Goal: Entertainment & Leisure: Browse casually

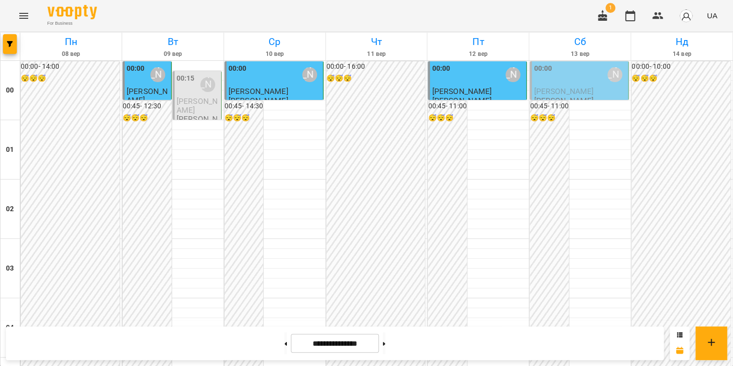
scroll to position [1095, 0]
click at [24, 15] on icon "Menu" at bounding box center [24, 16] width 12 height 12
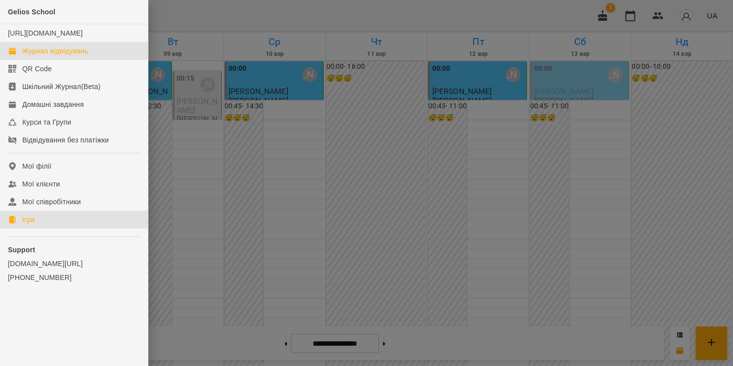
click at [48, 228] on link "Ігри" at bounding box center [74, 220] width 148 height 18
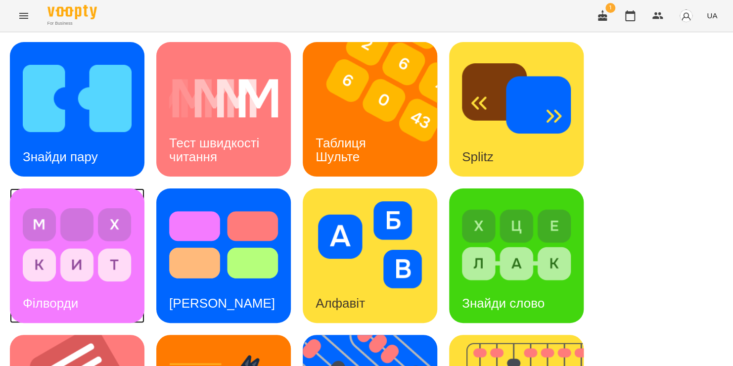
click at [94, 234] on img at bounding box center [77, 244] width 109 height 87
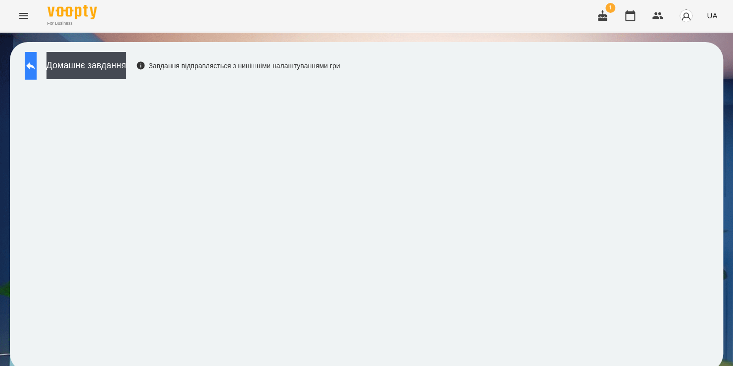
click at [37, 72] on button at bounding box center [31, 66] width 12 height 28
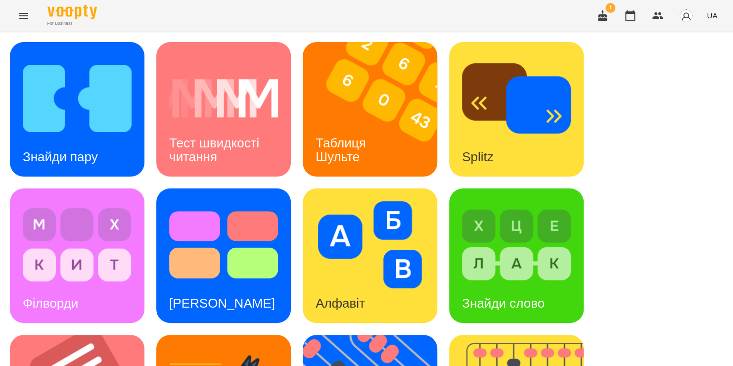
scroll to position [138, 0]
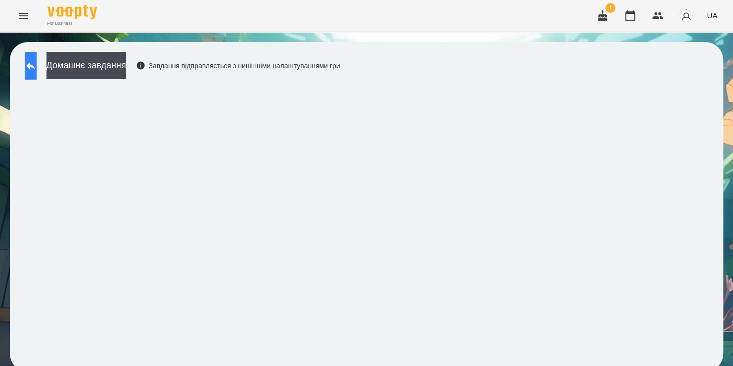
click at [37, 68] on icon at bounding box center [31, 66] width 12 height 12
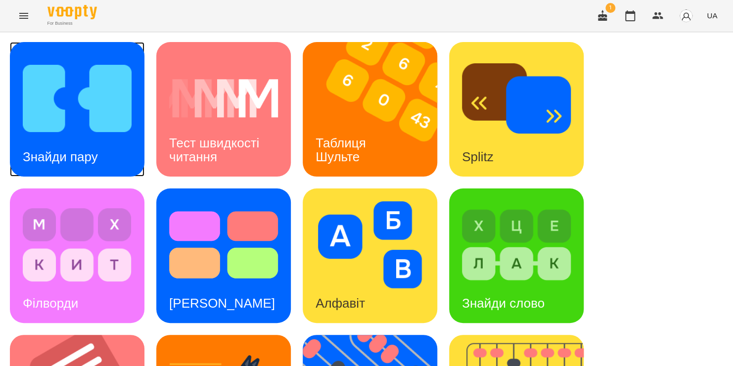
click at [76, 111] on img at bounding box center [77, 98] width 109 height 87
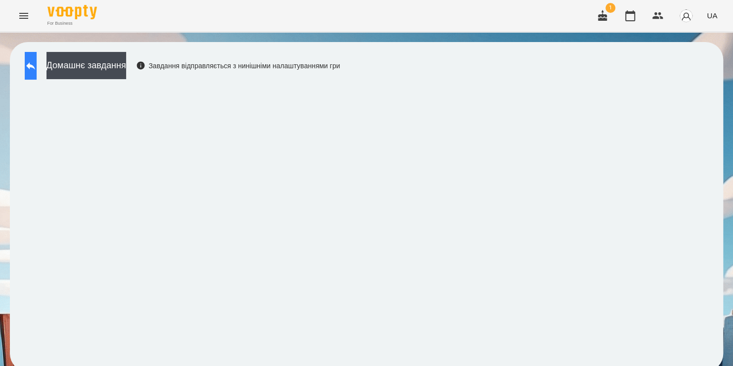
click at [36, 68] on icon at bounding box center [31, 66] width 12 height 12
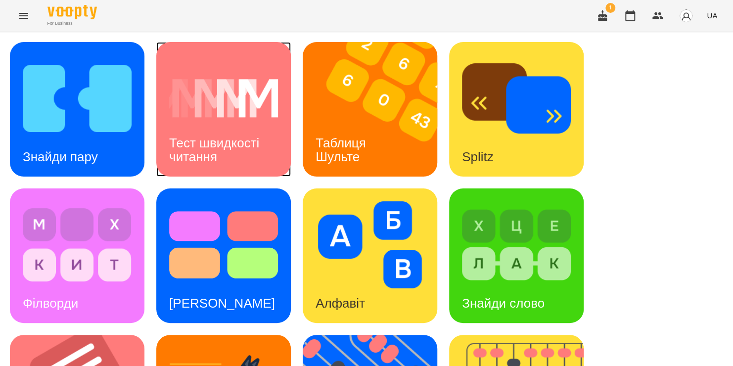
click at [251, 106] on img at bounding box center [223, 98] width 109 height 87
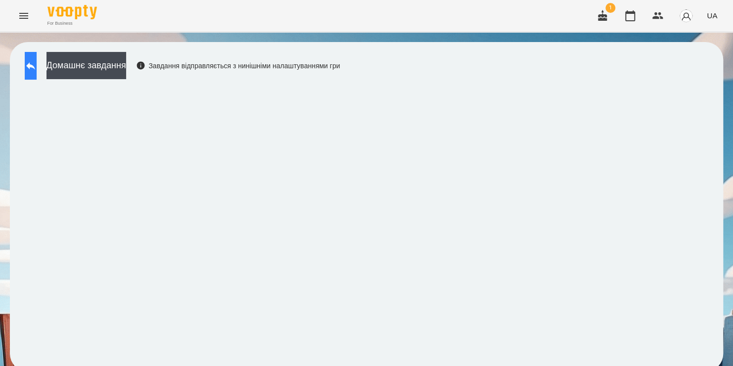
click at [35, 69] on icon at bounding box center [31, 66] width 12 height 12
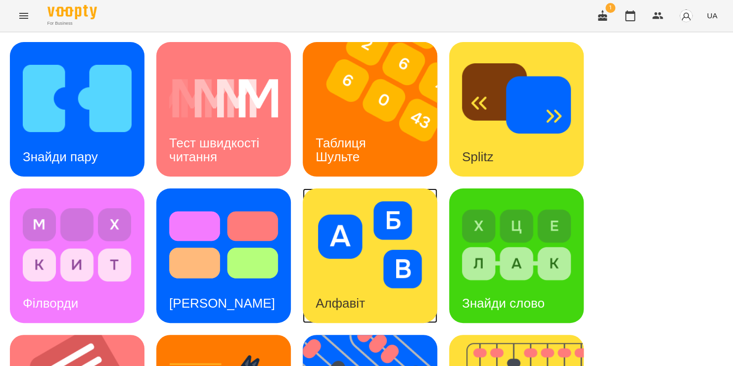
click at [347, 264] on img at bounding box center [369, 244] width 109 height 87
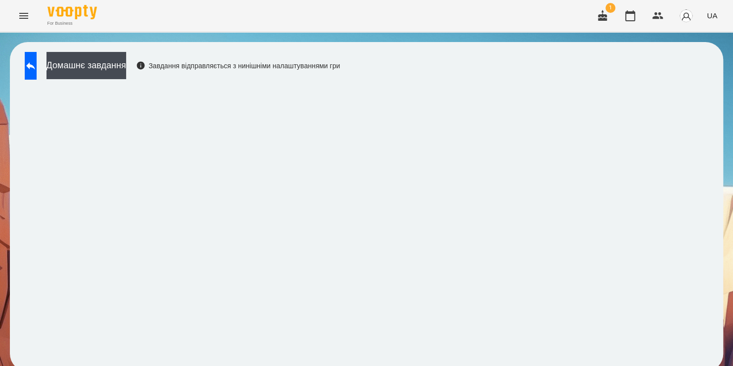
click at [598, 78] on div "Домашнє завдання Завдання відправляється з нинішніми налаштуваннями гри" at bounding box center [366, 206] width 713 height 329
click at [37, 75] on button at bounding box center [31, 66] width 12 height 28
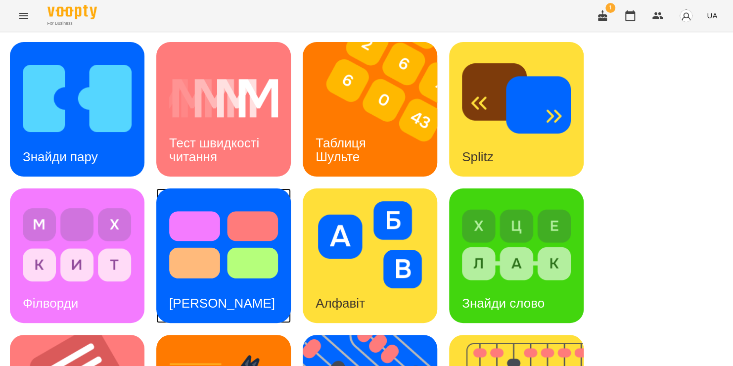
click at [246, 255] on img at bounding box center [223, 244] width 109 height 87
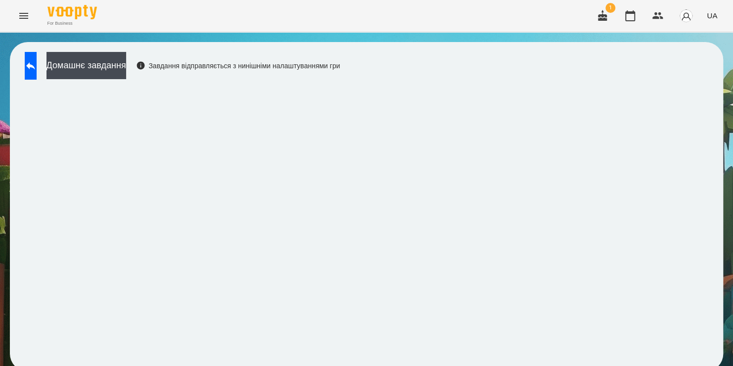
click at [236, 206] on iframe at bounding box center [366, 223] width 693 height 277
click at [37, 67] on button at bounding box center [31, 66] width 12 height 28
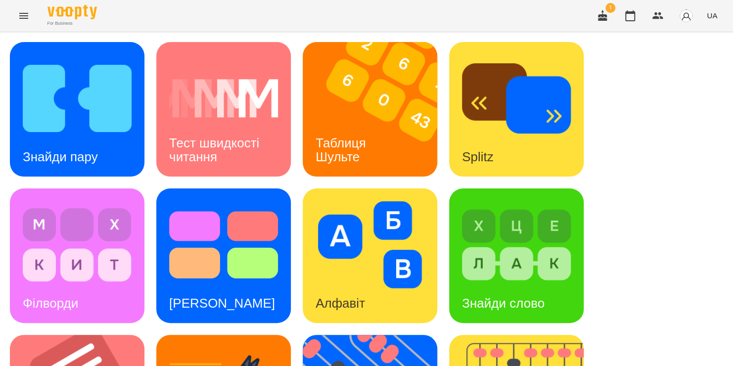
scroll to position [232, 0]
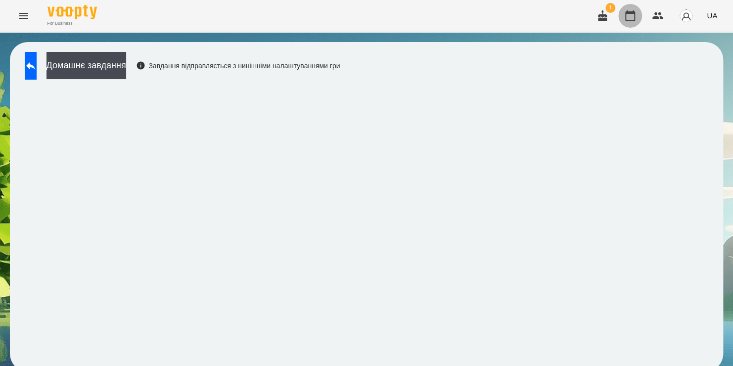
click at [629, 19] on icon "button" at bounding box center [630, 16] width 12 height 12
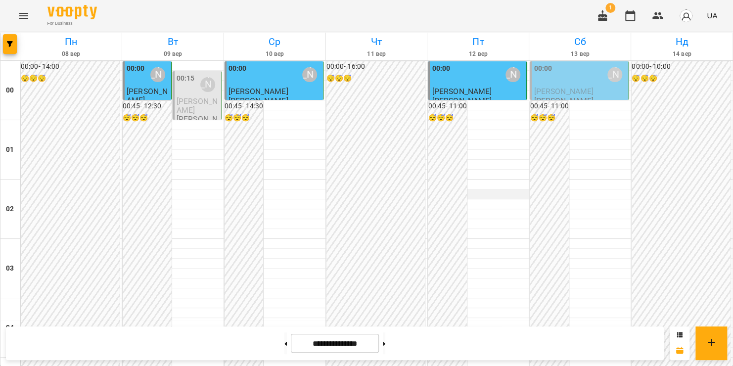
scroll to position [1149, 0]
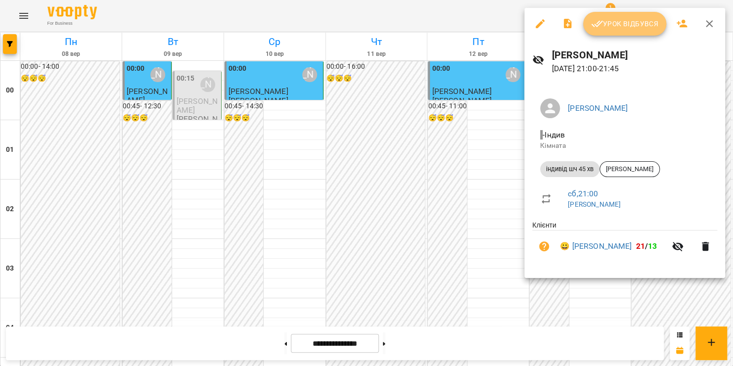
click at [620, 28] on span "Урок відбувся" at bounding box center [624, 24] width 67 height 12
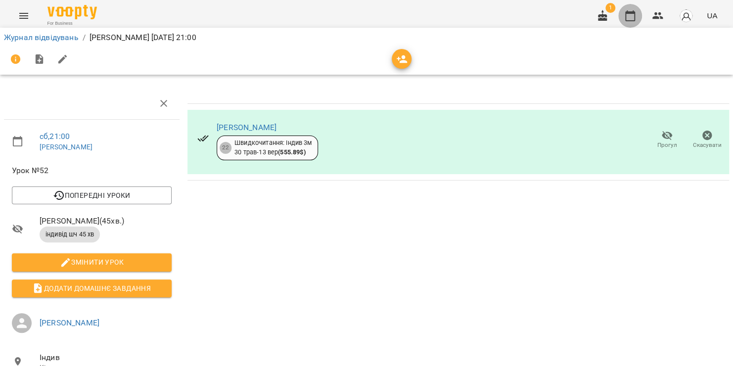
click at [625, 19] on icon "button" at bounding box center [630, 15] width 10 height 11
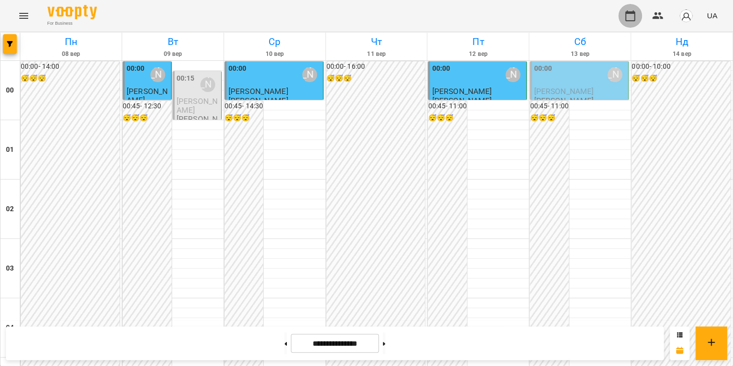
click at [631, 17] on icon "button" at bounding box center [630, 16] width 12 height 12
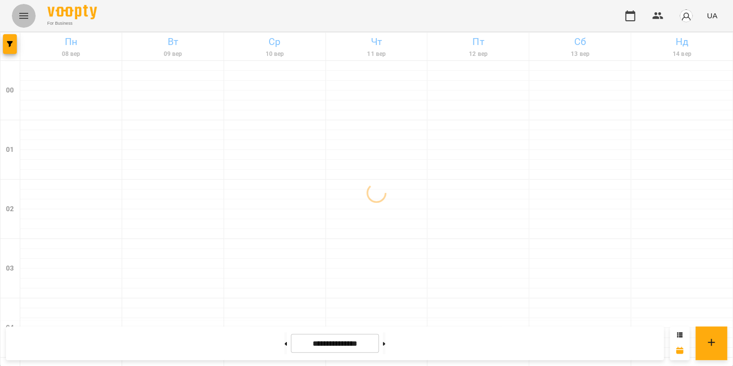
click at [22, 14] on icon "Menu" at bounding box center [24, 16] width 12 height 12
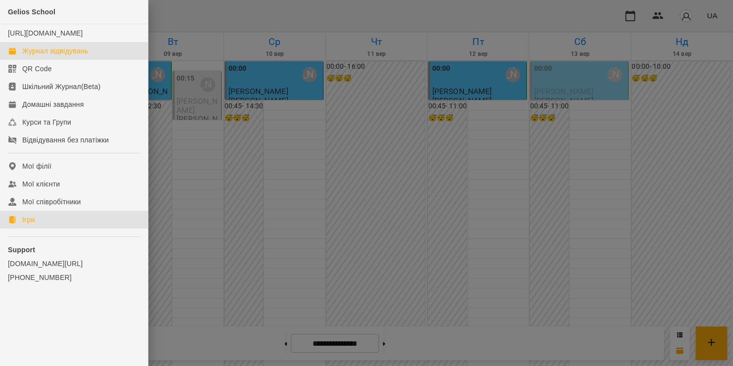
click at [33, 224] on div "Ігри" at bounding box center [28, 220] width 12 height 10
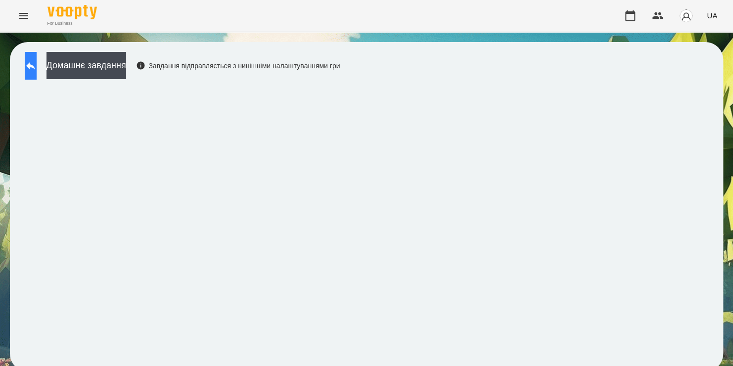
click at [37, 68] on icon at bounding box center [31, 66] width 12 height 12
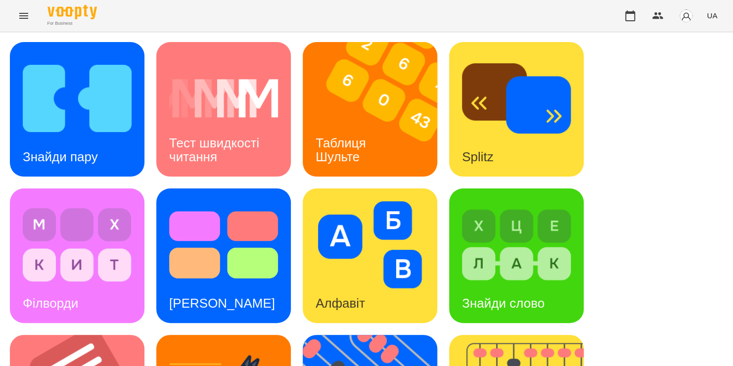
scroll to position [307, 0]
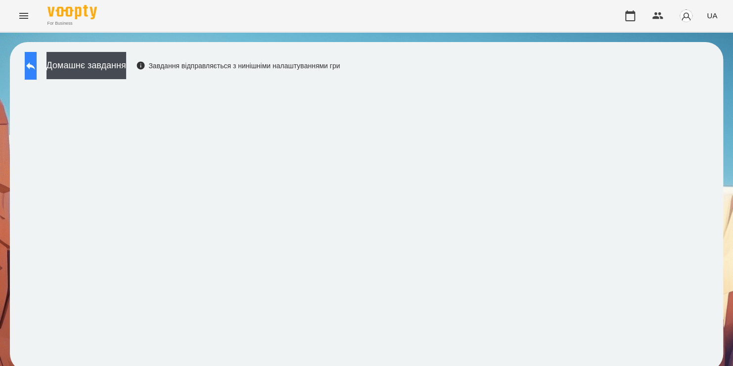
click at [35, 66] on icon at bounding box center [30, 65] width 9 height 7
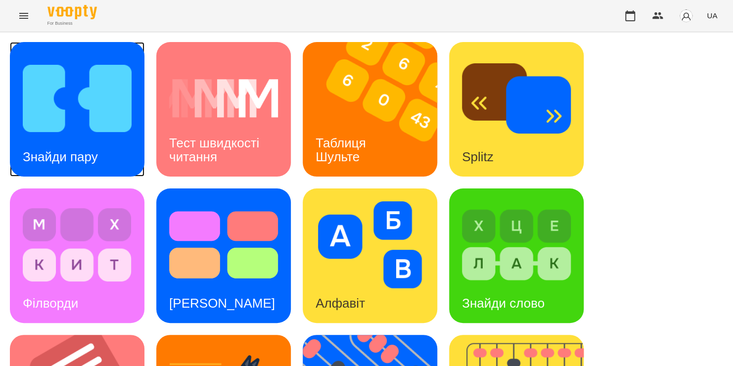
click at [95, 143] on div "Знайди пару" at bounding box center [60, 156] width 101 height 39
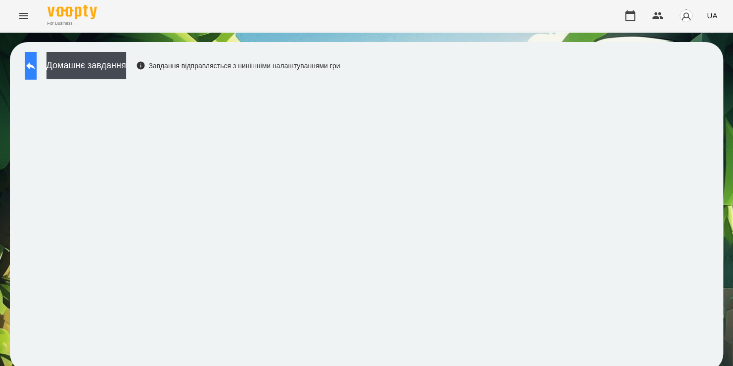
click at [37, 72] on button at bounding box center [31, 66] width 12 height 28
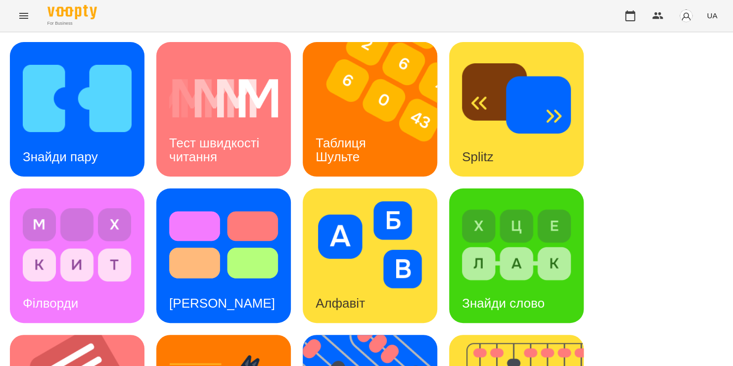
scroll to position [403, 0]
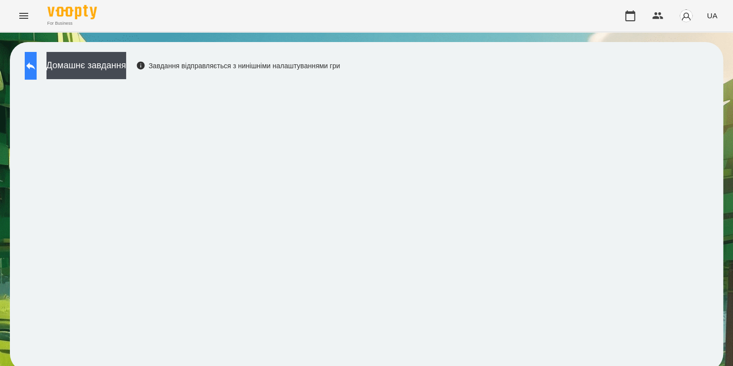
click at [37, 70] on button at bounding box center [31, 66] width 12 height 28
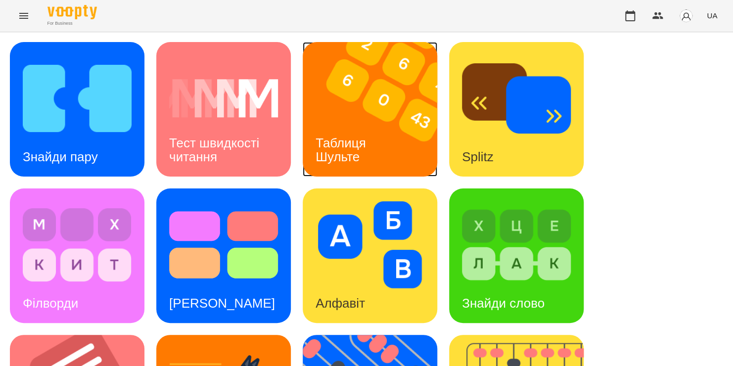
click at [333, 114] on img at bounding box center [376, 109] width 147 height 134
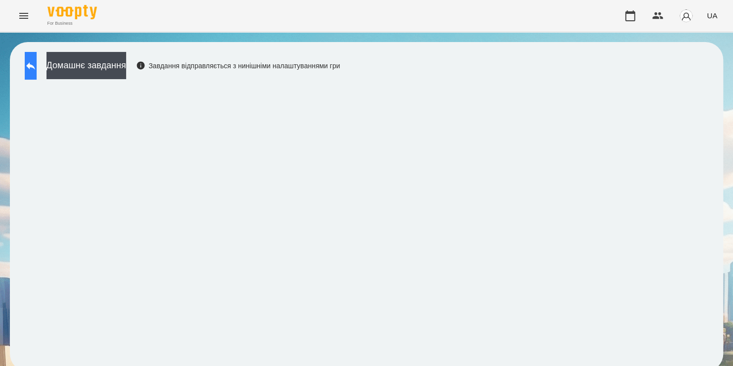
click at [35, 66] on icon at bounding box center [30, 65] width 9 height 7
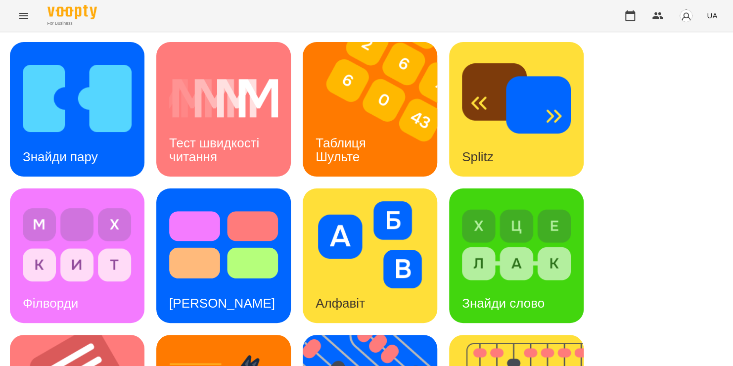
scroll to position [352, 0]
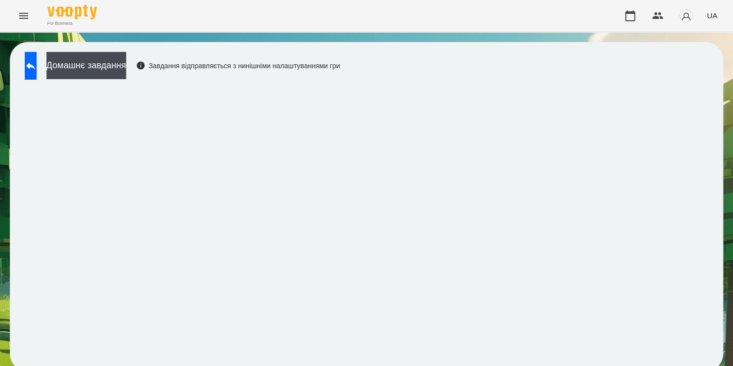
scroll to position [5, 0]
click at [34, 55] on button at bounding box center [31, 66] width 12 height 28
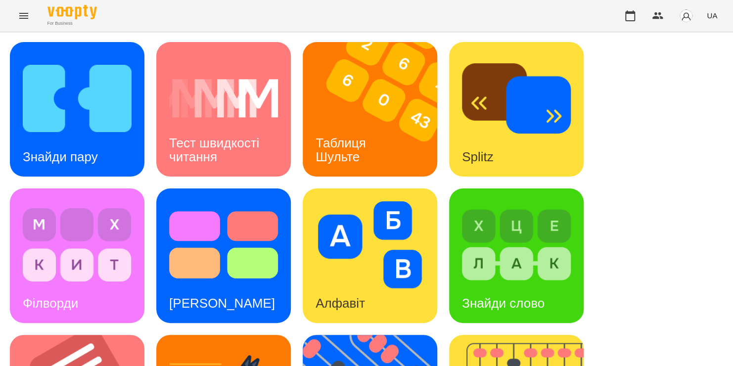
scroll to position [293, 0]
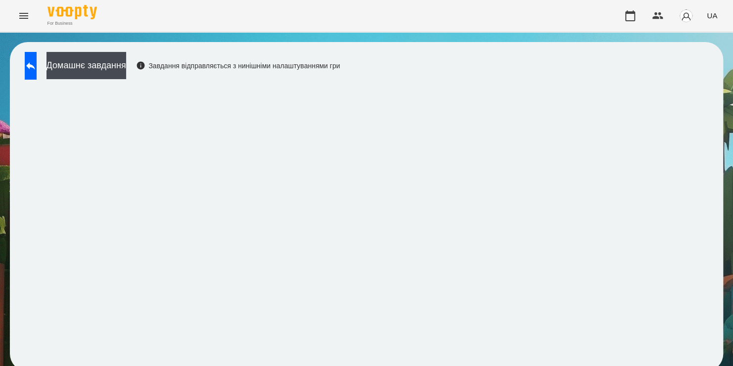
click at [340, 79] on div "Домашнє завдання Завдання відправляється з нинішніми налаштуваннями гри" at bounding box center [180, 68] width 320 height 33
click at [37, 62] on icon at bounding box center [31, 66] width 12 height 12
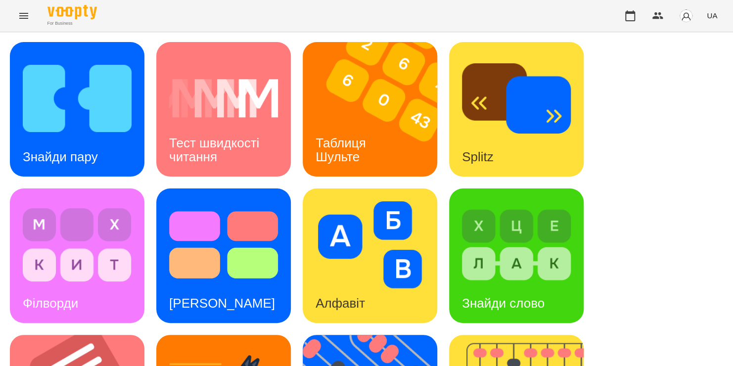
scroll to position [261, 0]
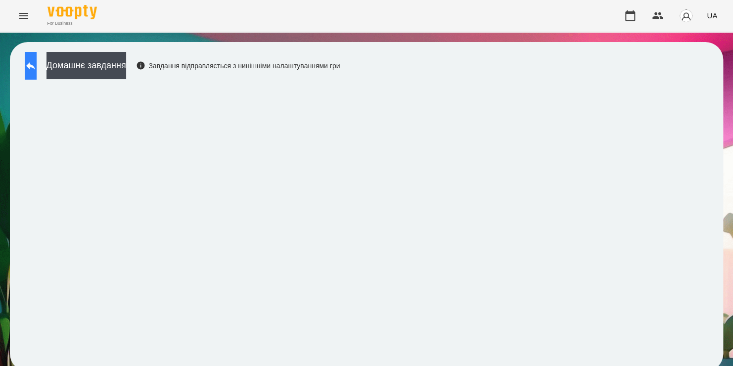
click at [37, 69] on button at bounding box center [31, 66] width 12 height 28
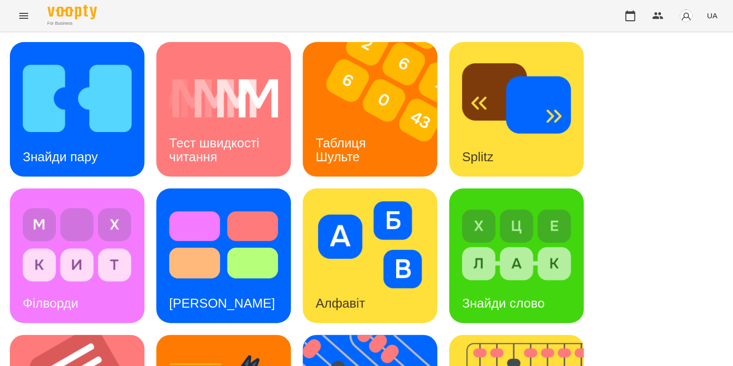
scroll to position [396, 0]
